Goal: Information Seeking & Learning: Learn about a topic

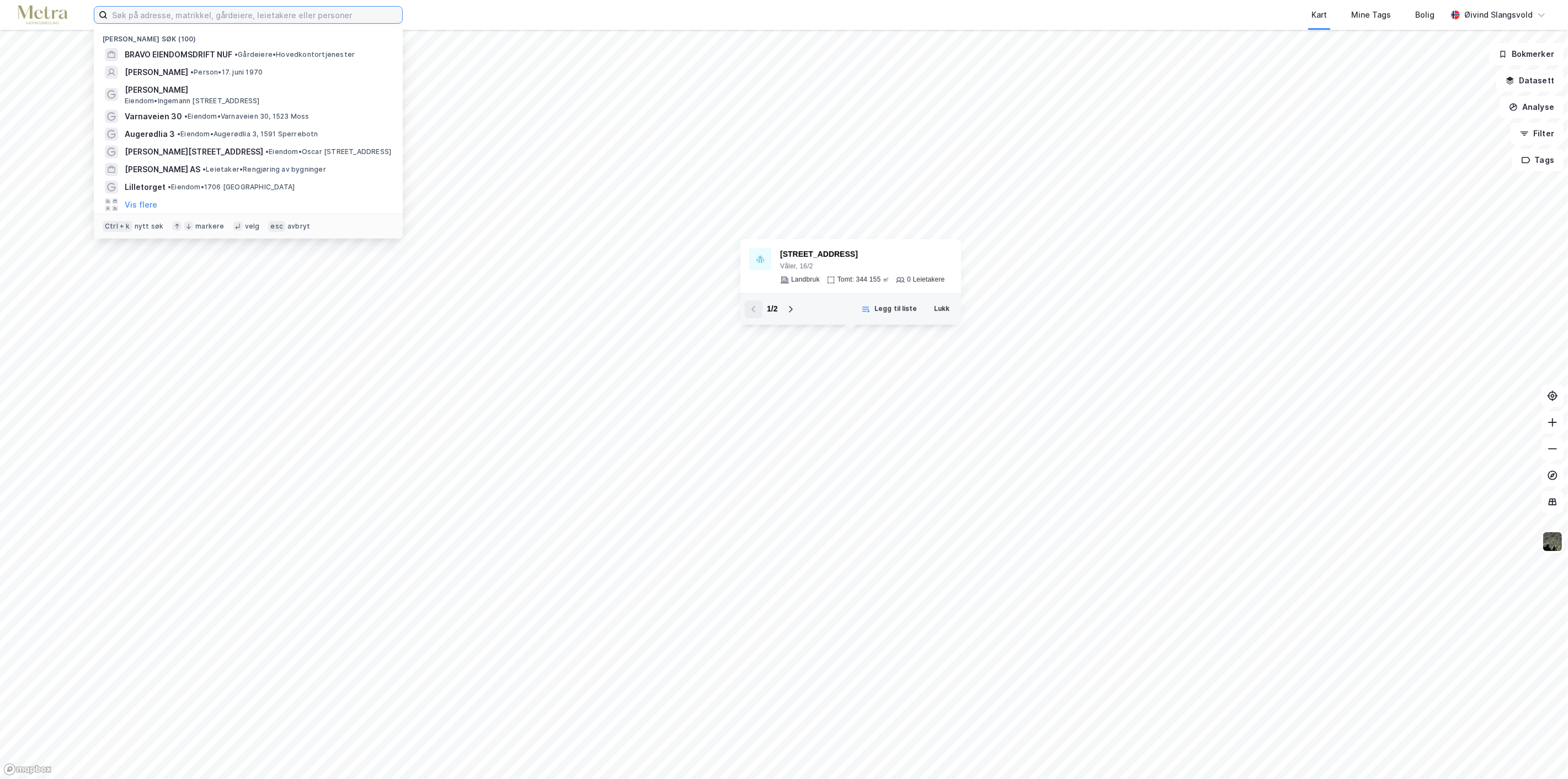
click at [311, 20] on input at bounding box center [255, 15] width 294 height 17
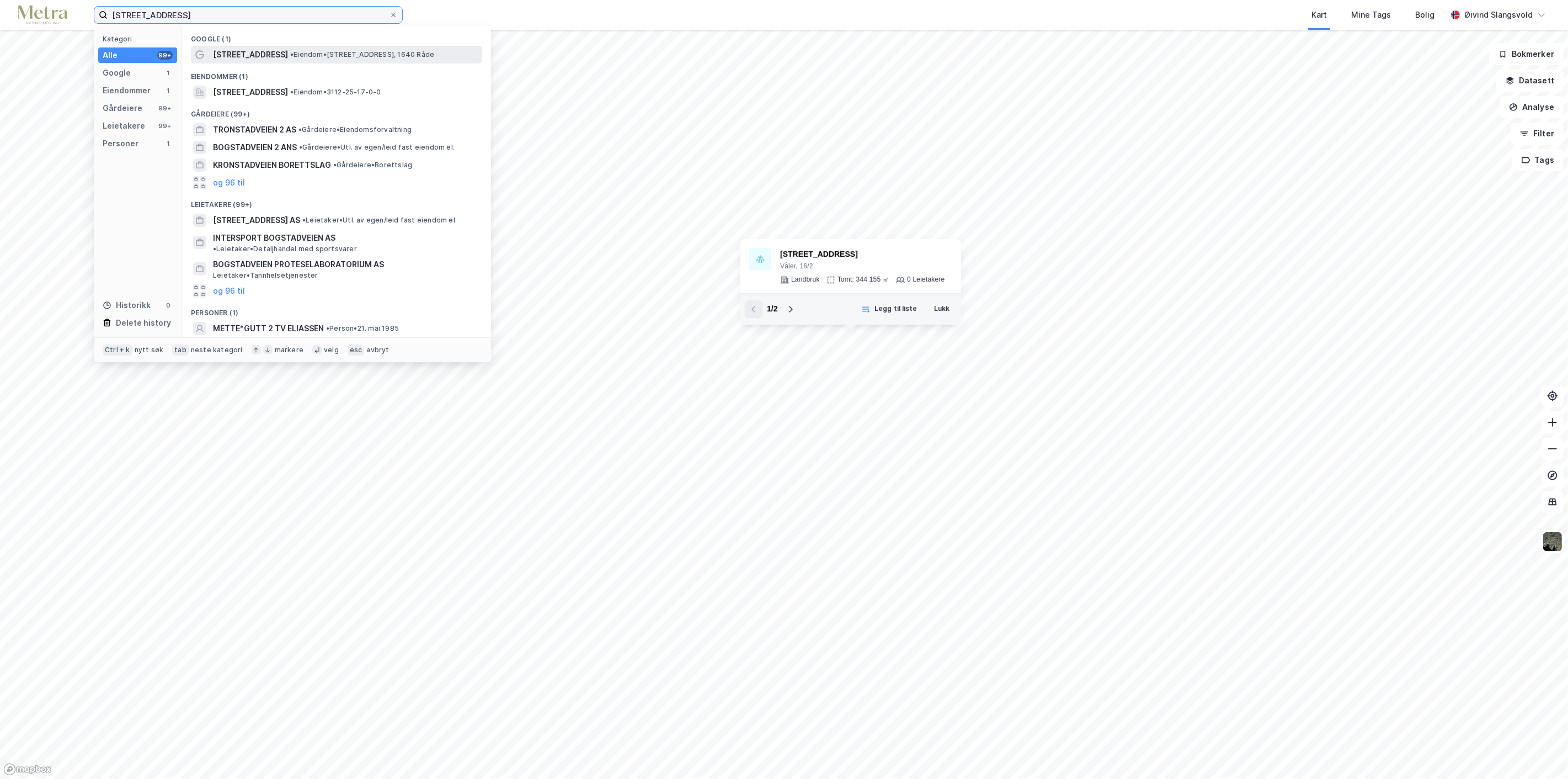
type input "[STREET_ADDRESS]"
click at [274, 52] on div "[STREET_ADDRESS] • Eiendom • [STREET_ADDRESS], 1640 Råde" at bounding box center [347, 55] width 267 height 13
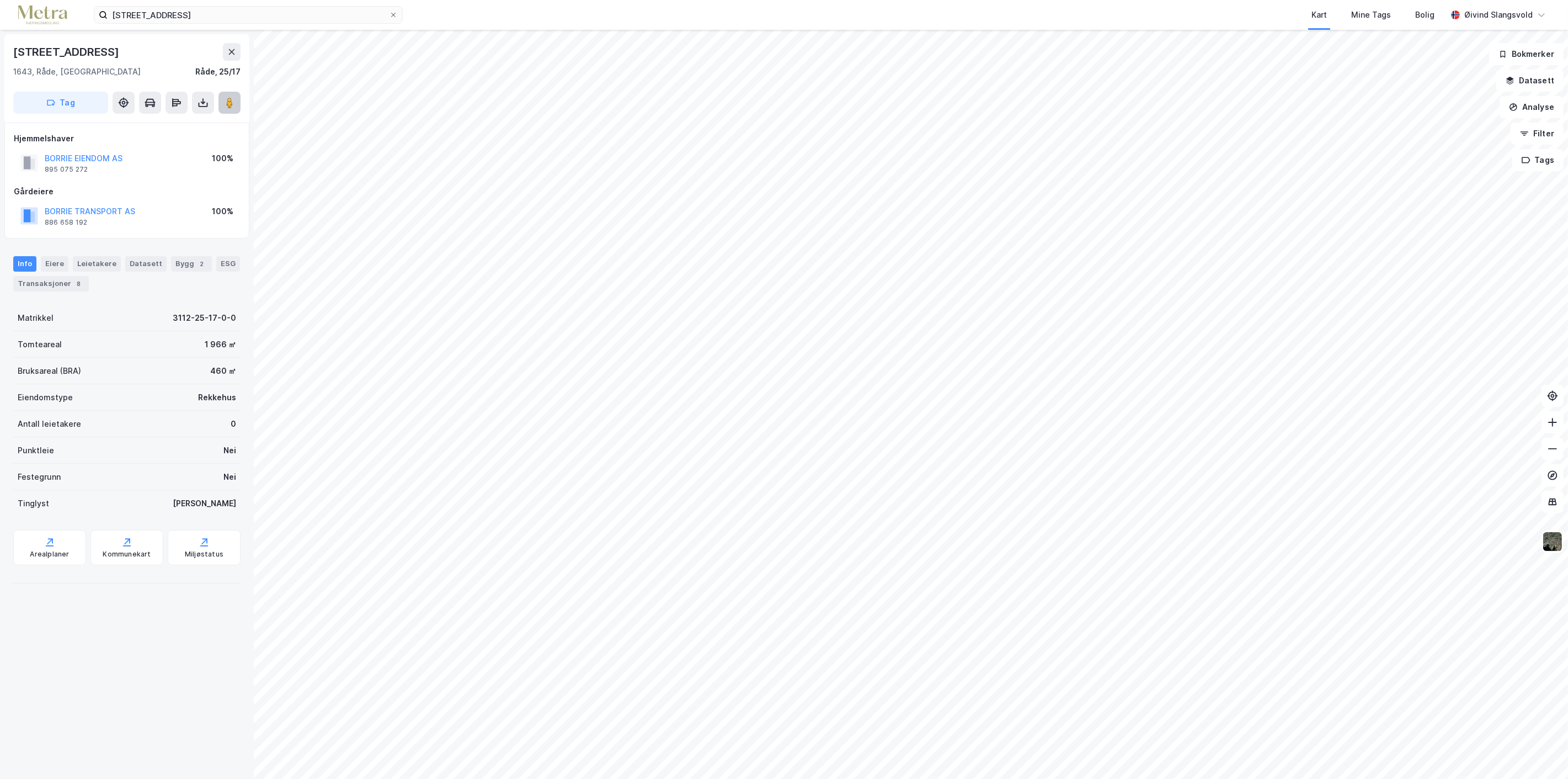
click at [228, 103] on image at bounding box center [230, 102] width 7 height 11
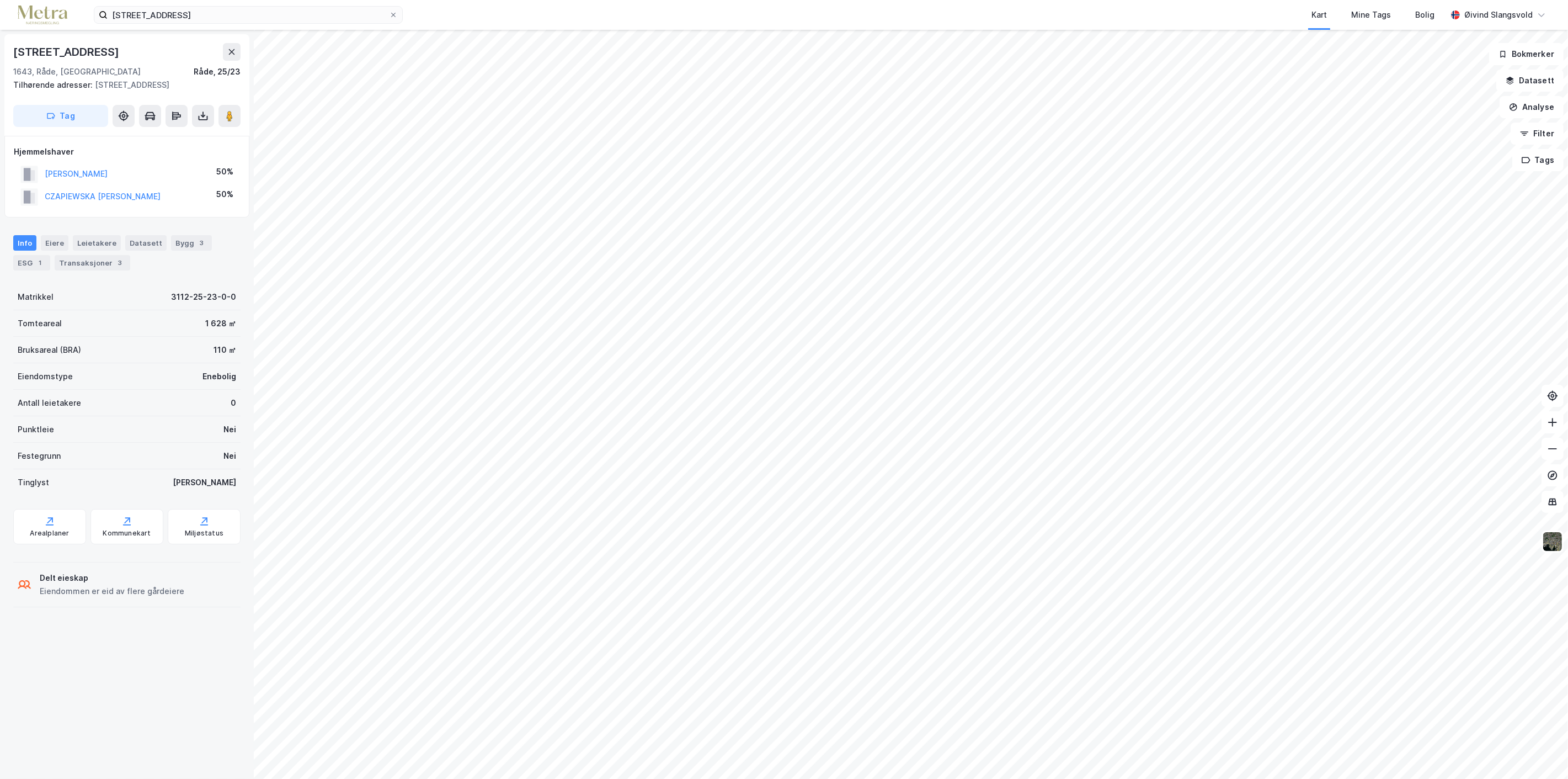
click at [830, 12] on div "Krogstadveien 2 Kart Mine Tags Bolig [PERSON_NAME] Krogstadveien 4 1643, Råde, …" at bounding box center [784, 389] width 1568 height 779
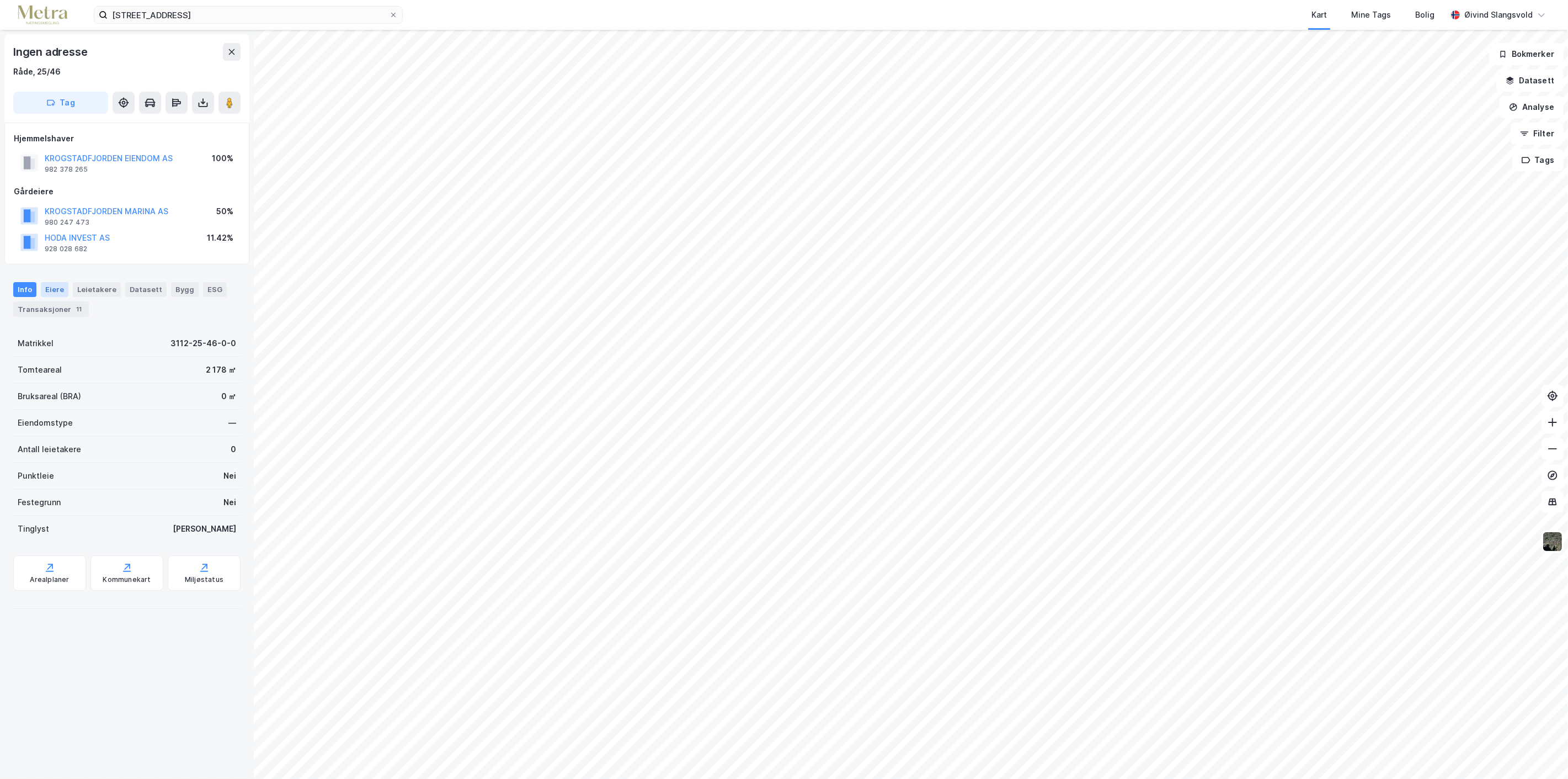
click at [57, 290] on div "Eiere" at bounding box center [54, 289] width 27 height 14
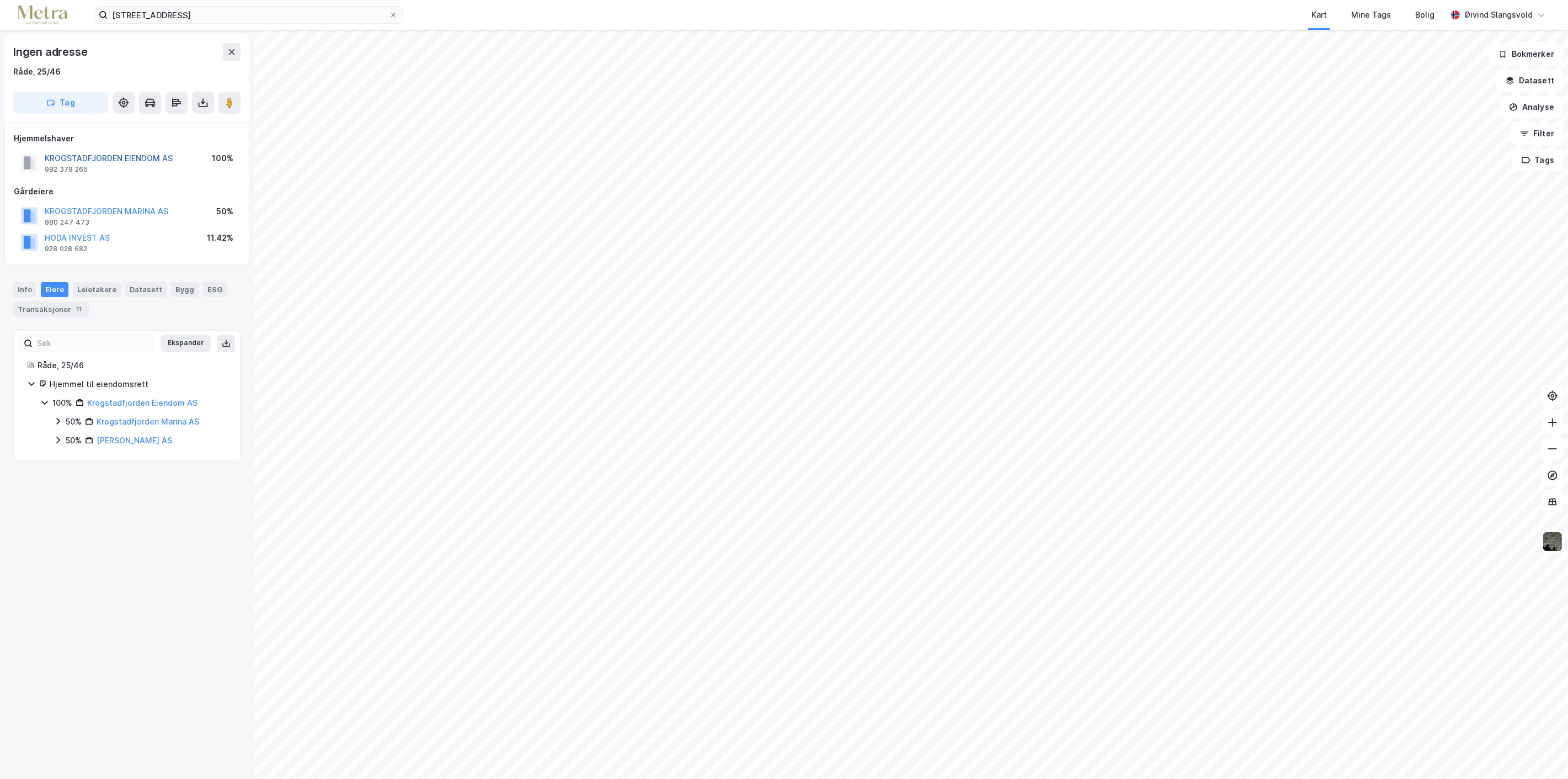
click at [0, 0] on button "KROGSTADFJORDEN EIENDOM AS" at bounding box center [0, 0] width 0 height 0
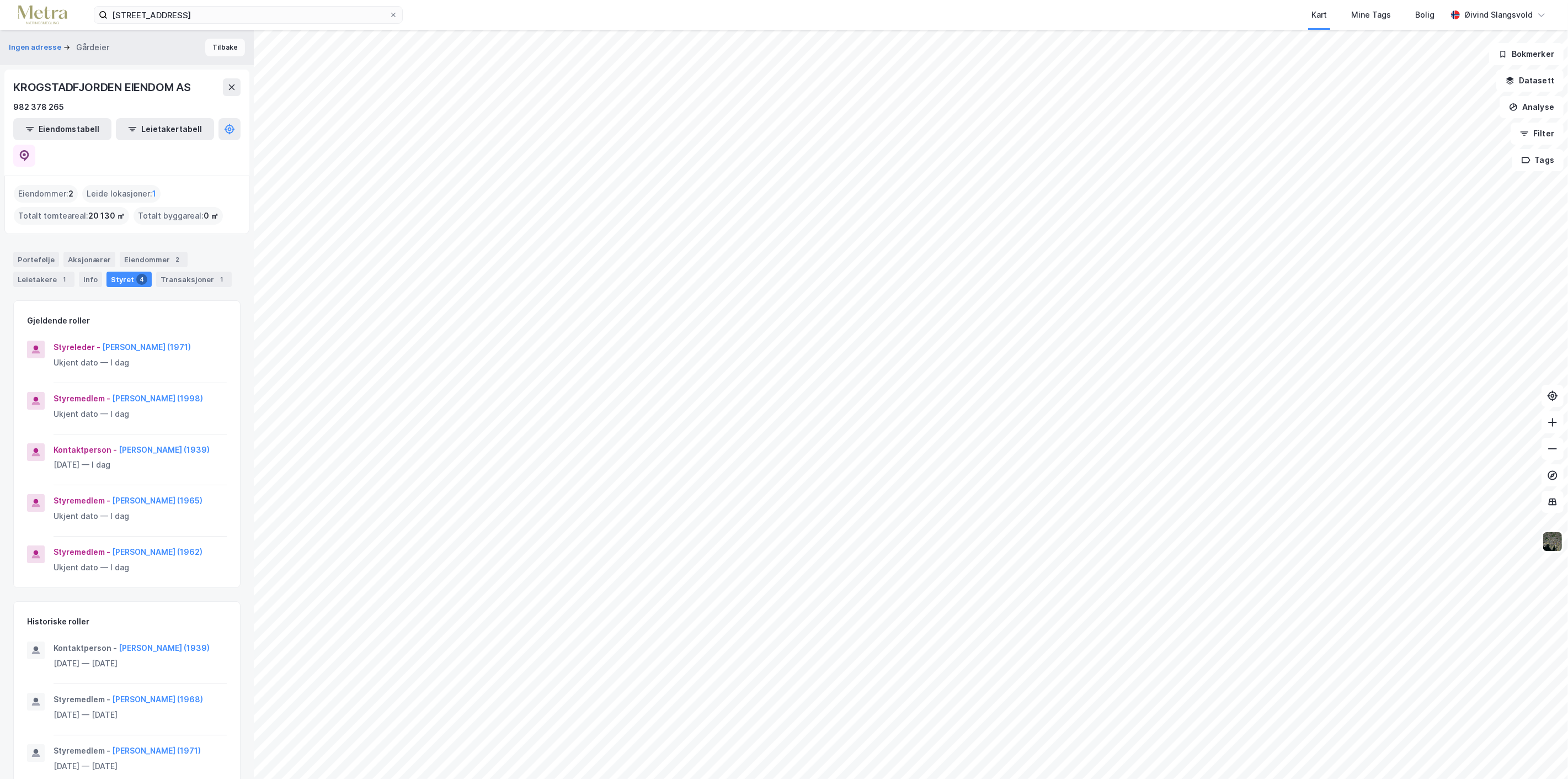
click at [216, 47] on button "Tilbake" at bounding box center [225, 47] width 40 height 17
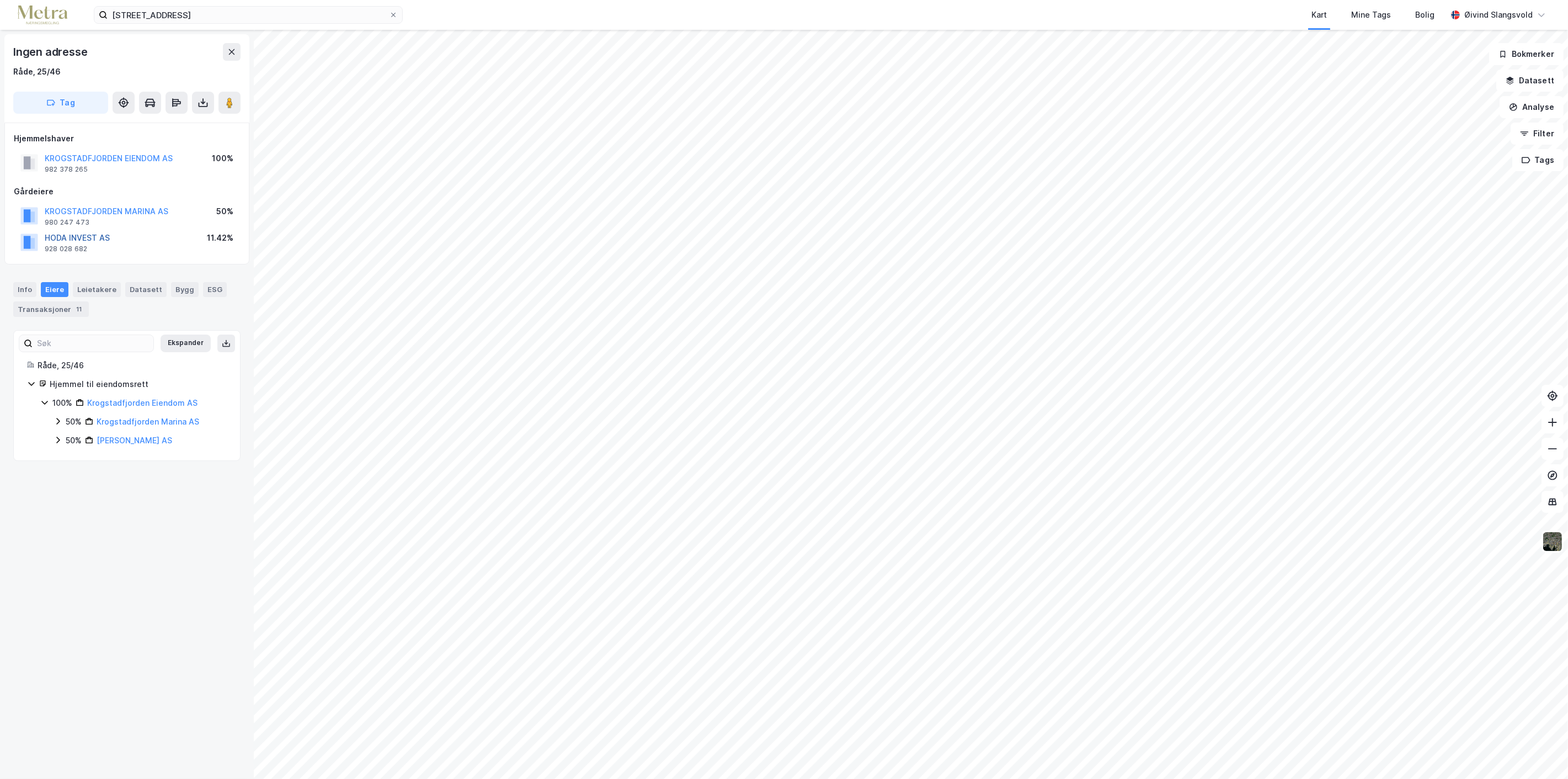
click at [0, 0] on button "HODA INVEST AS" at bounding box center [0, 0] width 0 height 0
